Goal: Task Accomplishment & Management: Manage account settings

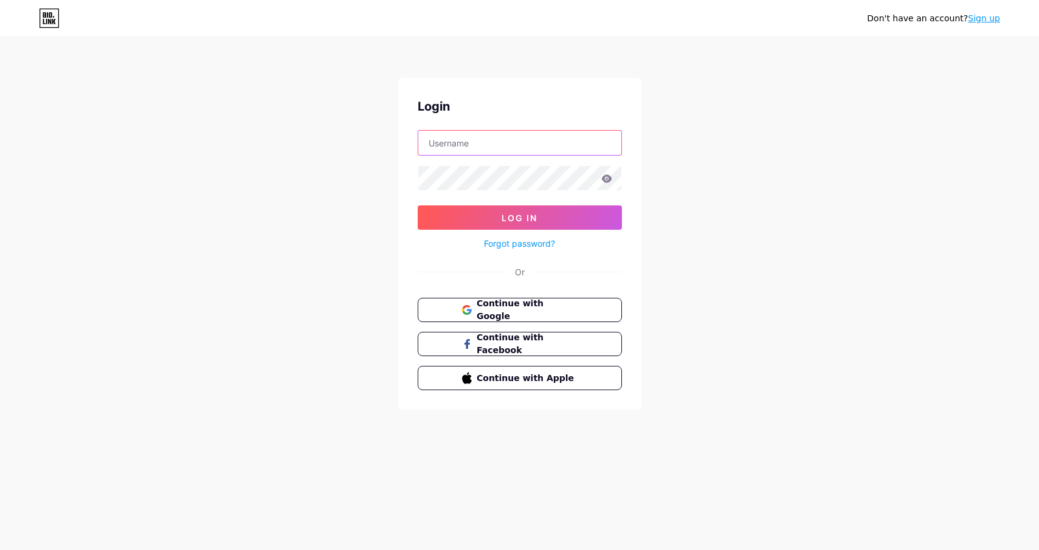
type input "meshka"
click at [519, 218] on button "Log In" at bounding box center [520, 217] width 204 height 24
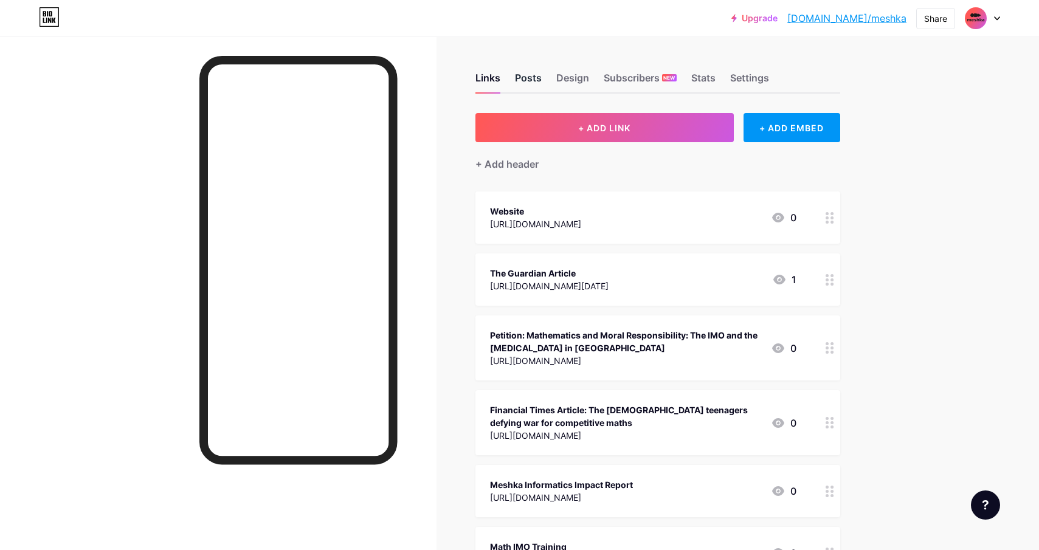
click at [526, 85] on div "Posts" at bounding box center [528, 82] width 27 height 22
click at [709, 80] on div "Stats" at bounding box center [703, 82] width 24 height 22
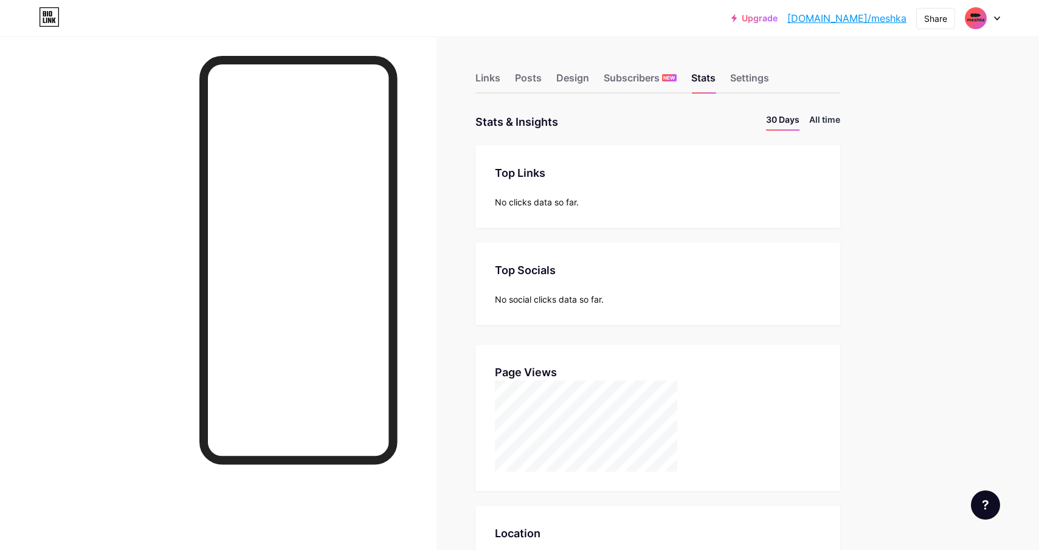
click at [824, 116] on li "All time" at bounding box center [824, 122] width 31 height 18
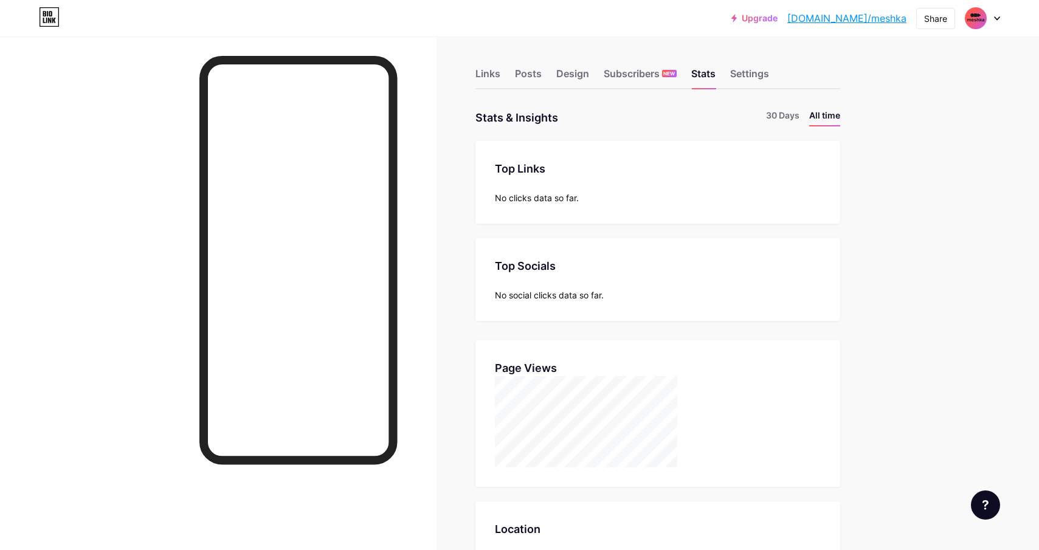
scroll to position [5, 0]
click at [486, 77] on div "Links" at bounding box center [487, 77] width 25 height 22
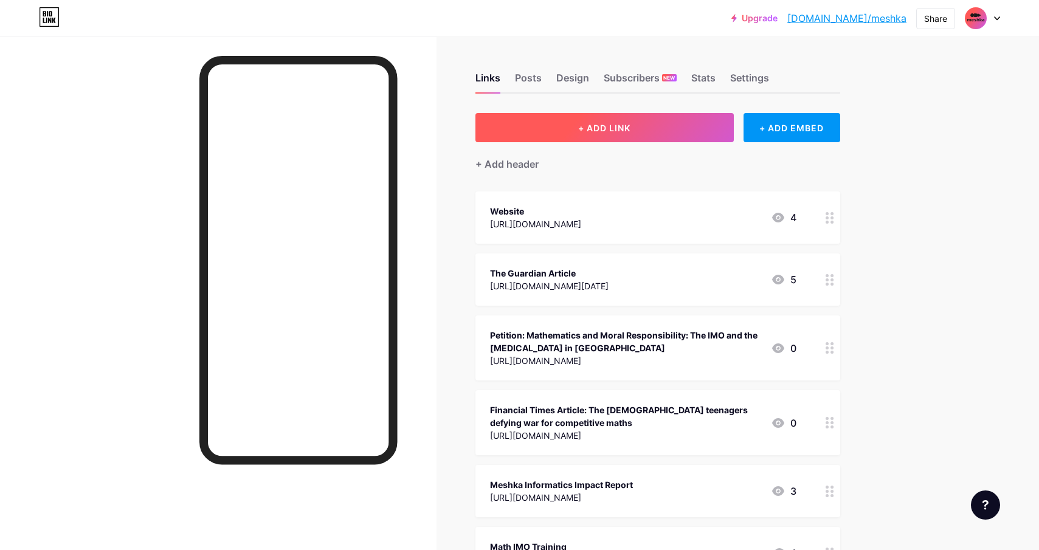
click at [689, 137] on button "+ ADD LINK" at bounding box center [604, 127] width 258 height 29
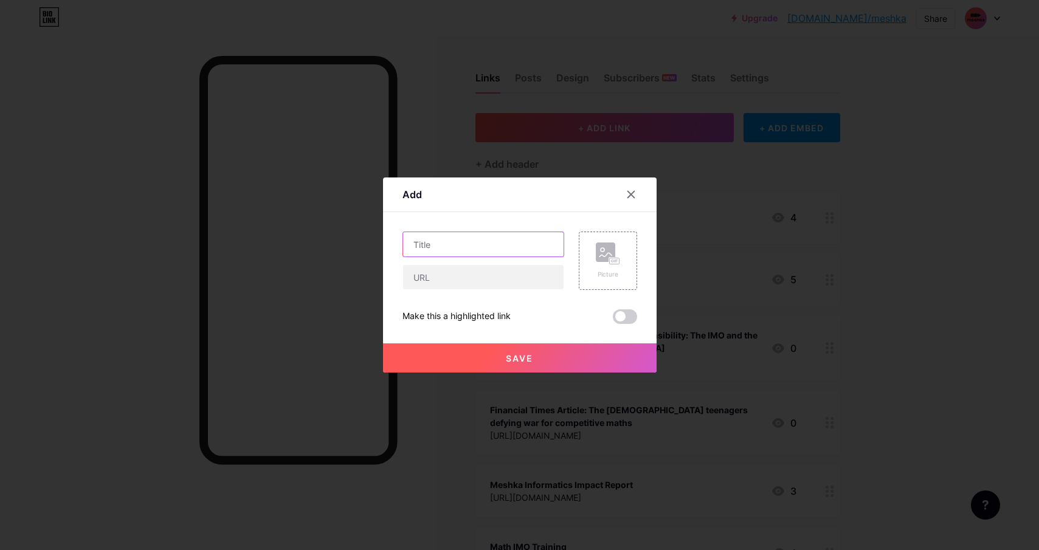
click at [509, 245] on input "text" at bounding box center [483, 244] width 160 height 24
click at [486, 247] on input "text" at bounding box center [483, 244] width 160 height 24
type input "Volunteer With Us"
click at [474, 283] on input "text" at bounding box center [483, 277] width 160 height 24
paste input "[URL][DOMAIN_NAME]"
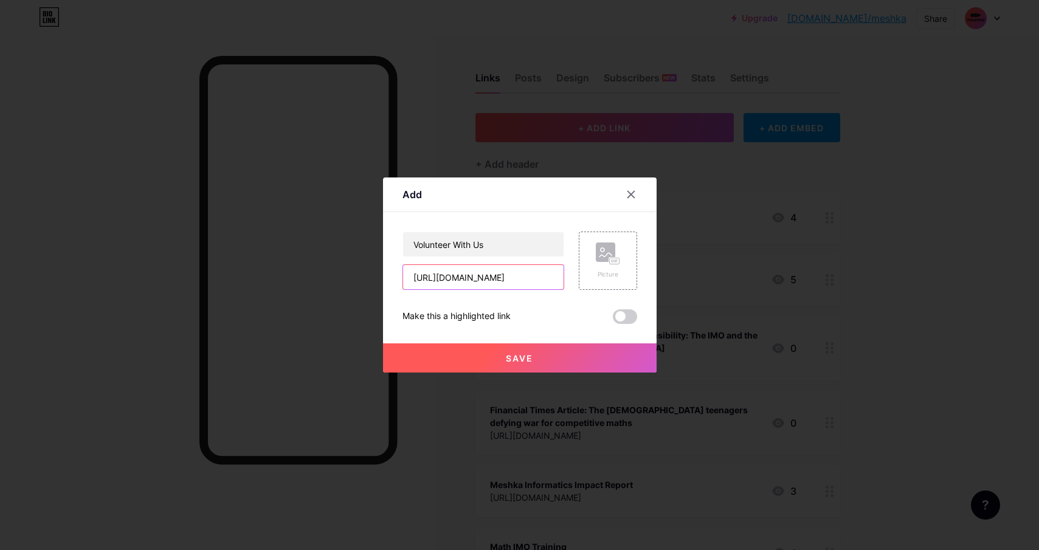
type input "[URL][DOMAIN_NAME]"
click at [625, 320] on span at bounding box center [625, 316] width 24 height 15
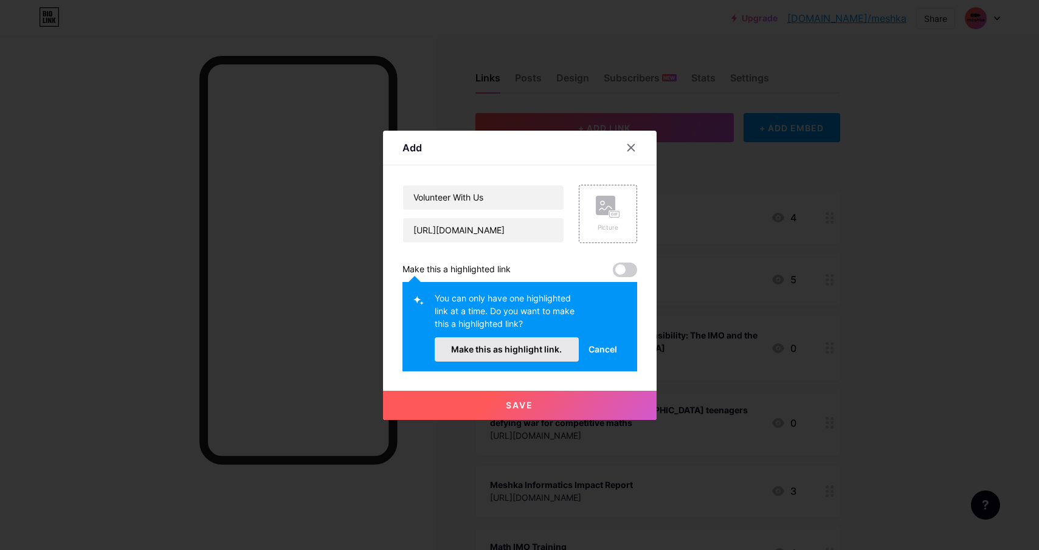
click at [548, 353] on span "Make this as highlight link." at bounding box center [506, 349] width 111 height 10
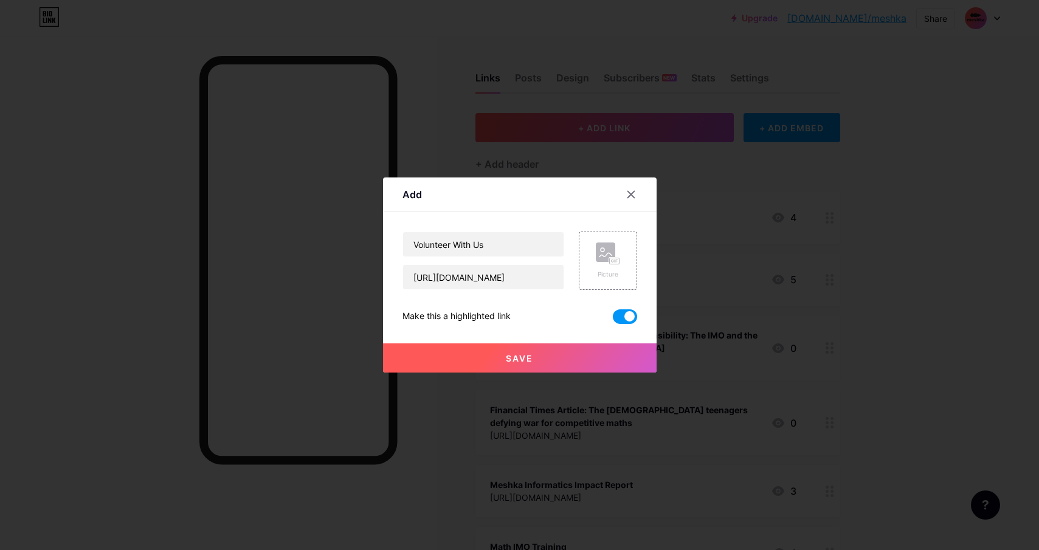
click at [534, 358] on button "Save" at bounding box center [520, 357] width 274 height 29
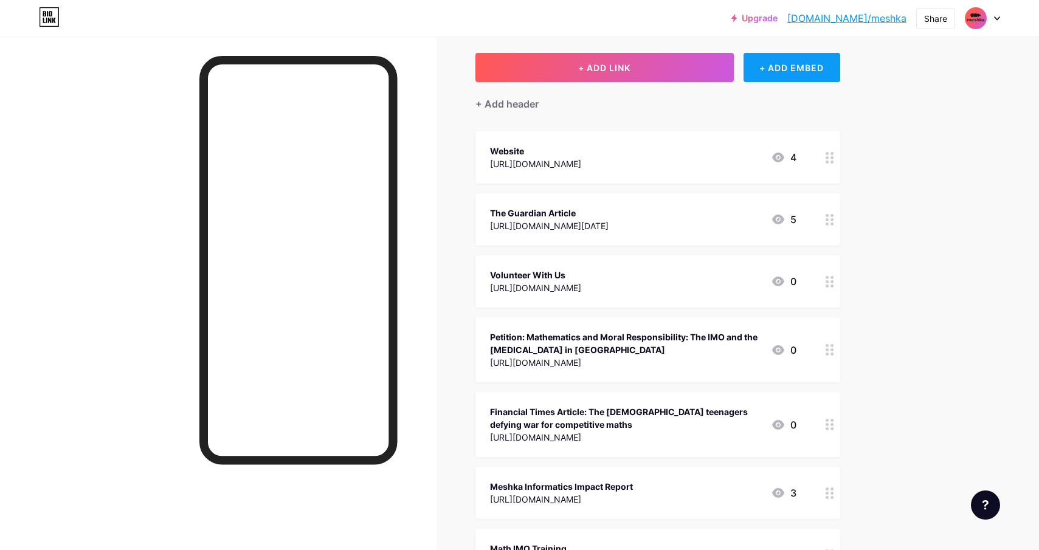
scroll to position [43, 0]
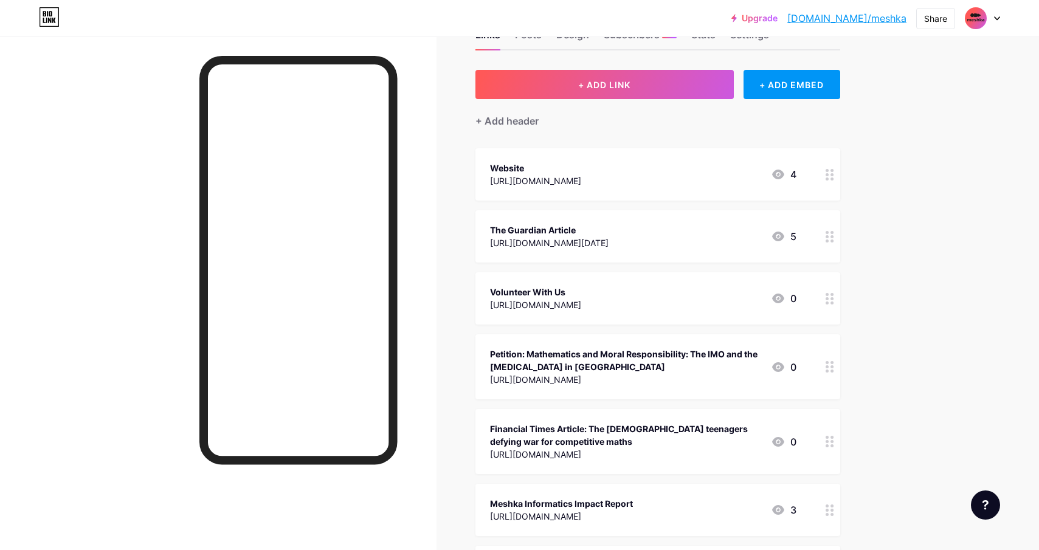
drag, startPoint x: 830, startPoint y: 310, endPoint x: 875, endPoint y: 263, distance: 64.9
click at [875, 263] on div "Links Posts Design Subscribers NEW Stats Settings + ADD LINK + ADD EMBED + Add …" at bounding box center [445, 366] width 891 height 746
click at [608, 284] on div "The Guardian Article [URL][DOMAIN_NAME][DATE]" at bounding box center [549, 298] width 119 height 28
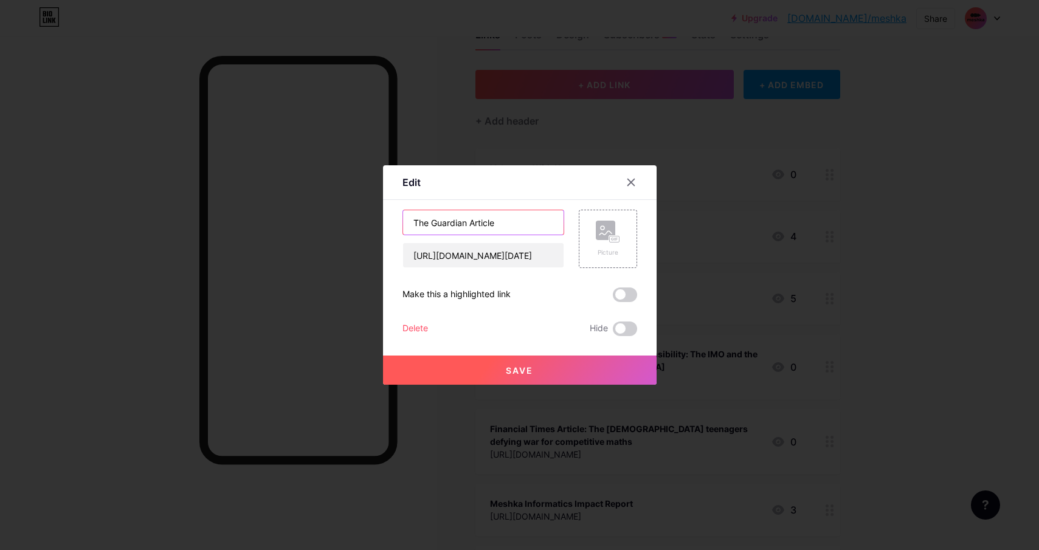
click at [496, 222] on input "The Guardian Article" at bounding box center [483, 222] width 160 height 24
click at [495, 222] on input "The Guardian Article" at bounding box center [483, 222] width 160 height 24
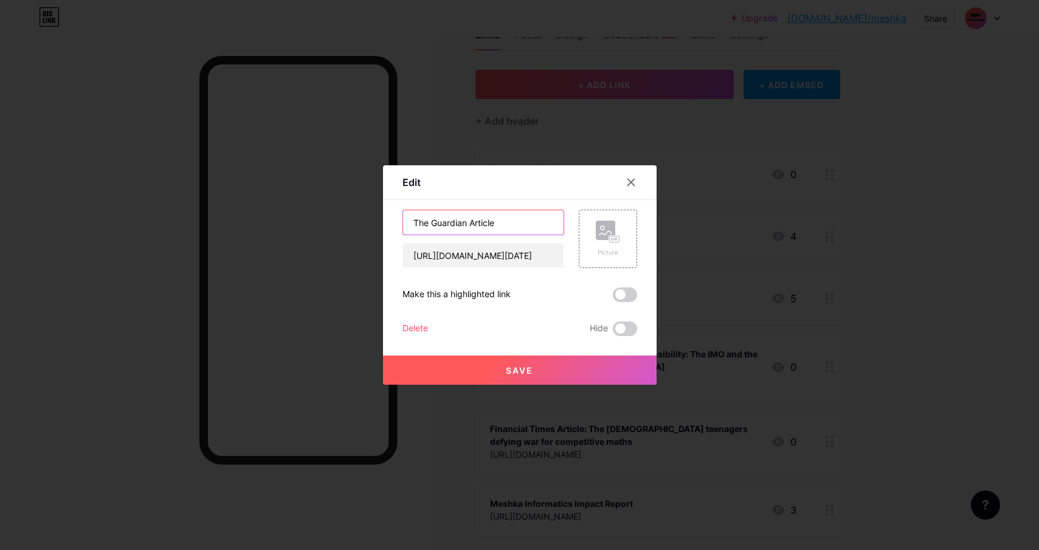
click at [528, 221] on input "The Guardian Article" at bounding box center [483, 222] width 160 height 24
click at [475, 224] on input "The Guardian Article" at bounding box center [483, 222] width 160 height 24
click at [476, 224] on input "The Guardian Article" at bounding box center [483, 222] width 160 height 24
click at [474, 224] on input "The Guardian Article" at bounding box center [483, 222] width 160 height 24
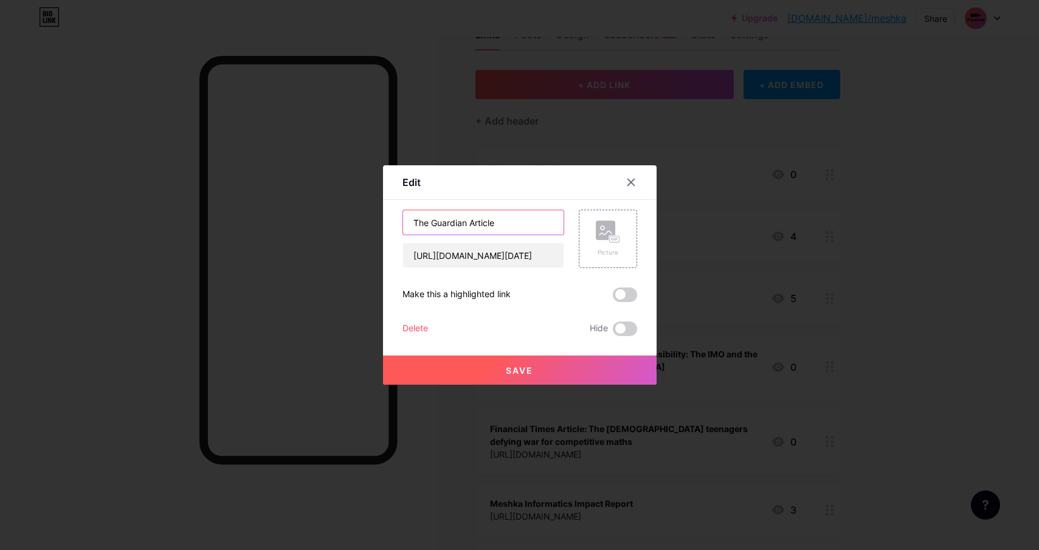
click at [474, 224] on input "The Guardian Article" at bounding box center [483, 222] width 160 height 24
type input "The Guardian - IMO"
click at [519, 376] on button "Save" at bounding box center [520, 370] width 274 height 29
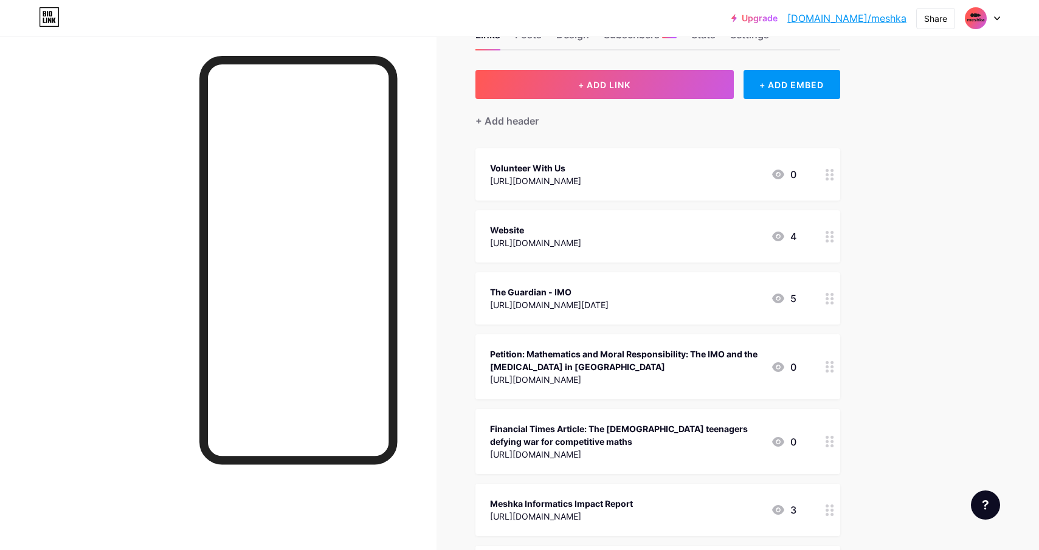
click at [804, 431] on div "Financial Times Article: The [DEMOGRAPHIC_DATA] teenagers defying war for compe…" at bounding box center [657, 441] width 365 height 65
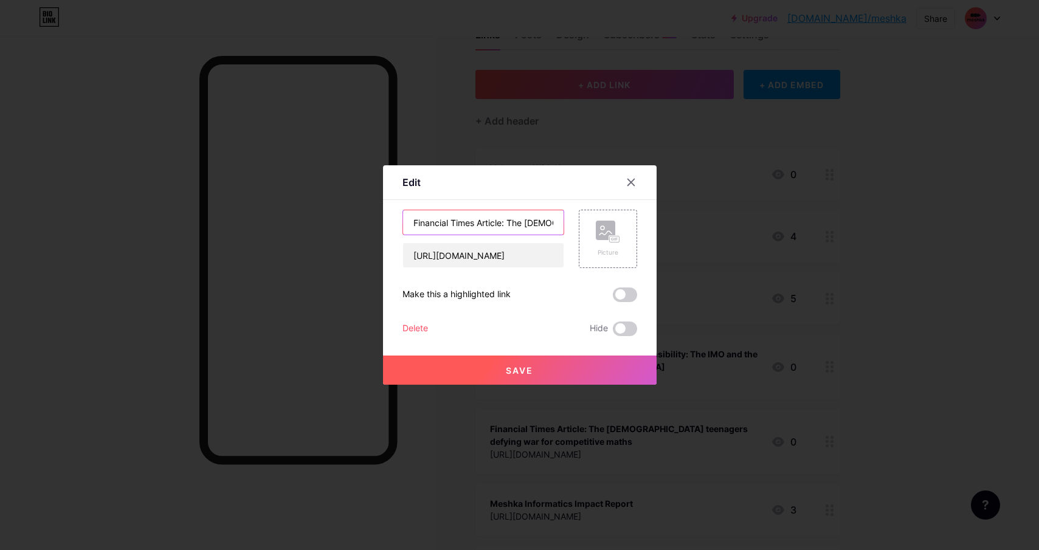
click at [493, 224] on input "Financial Times Article: The [DEMOGRAPHIC_DATA] teenagers defying war for compe…" at bounding box center [483, 222] width 160 height 24
type input "Financial Times - The [DEMOGRAPHIC_DATA] teenagers defying war for competitive …"
click at [502, 366] on button "Save" at bounding box center [520, 370] width 274 height 29
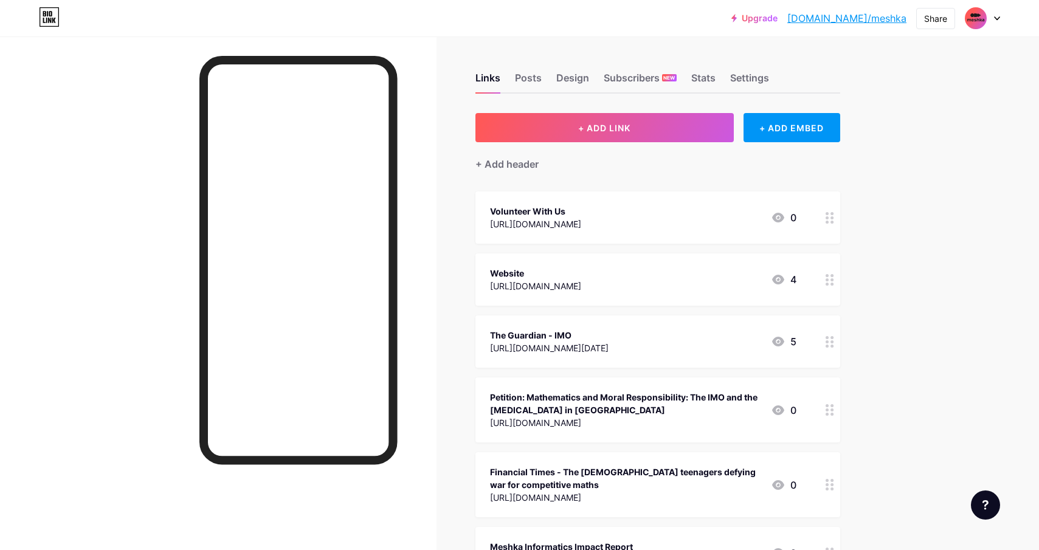
scroll to position [0, 0]
click at [883, 18] on link "[DOMAIN_NAME]/meshka" at bounding box center [846, 18] width 119 height 15
